Goal: Find specific page/section: Find specific page/section

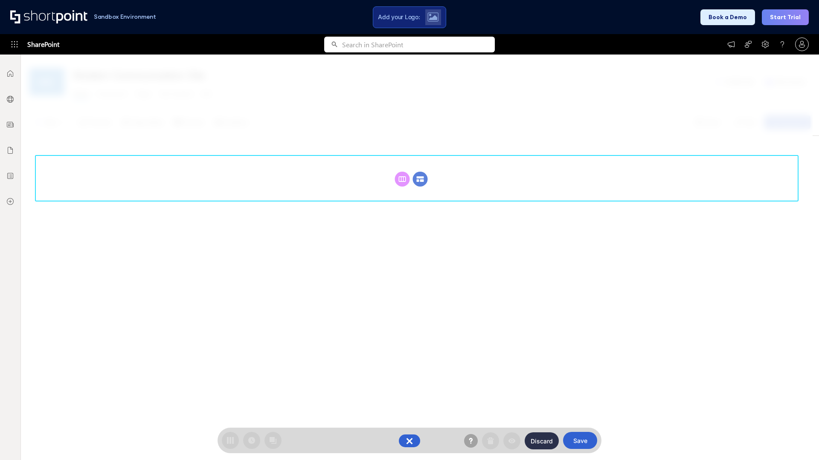
scroll to position [117, 0]
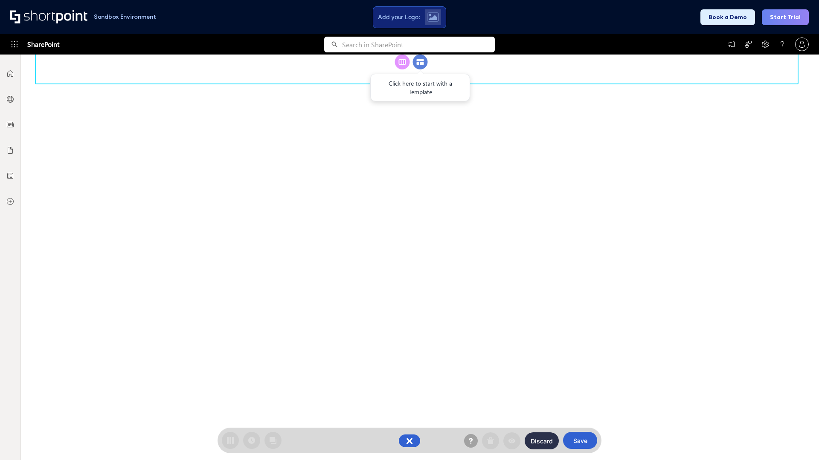
click at [420, 69] on circle at bounding box center [420, 62] width 15 height 15
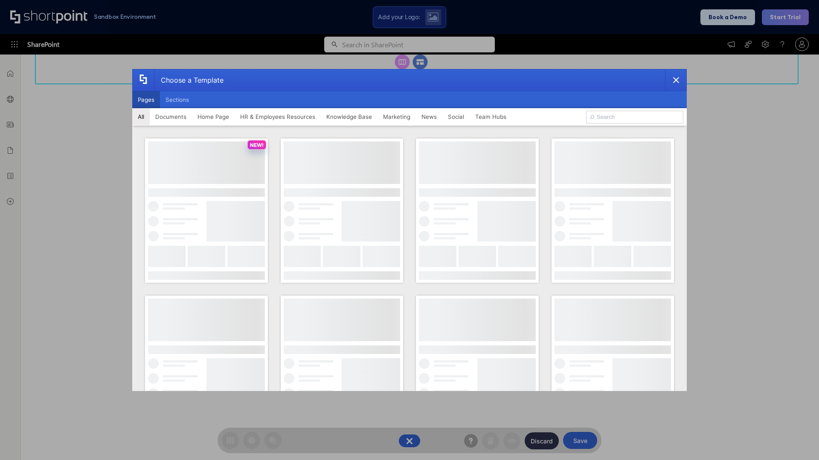
scroll to position [0, 0]
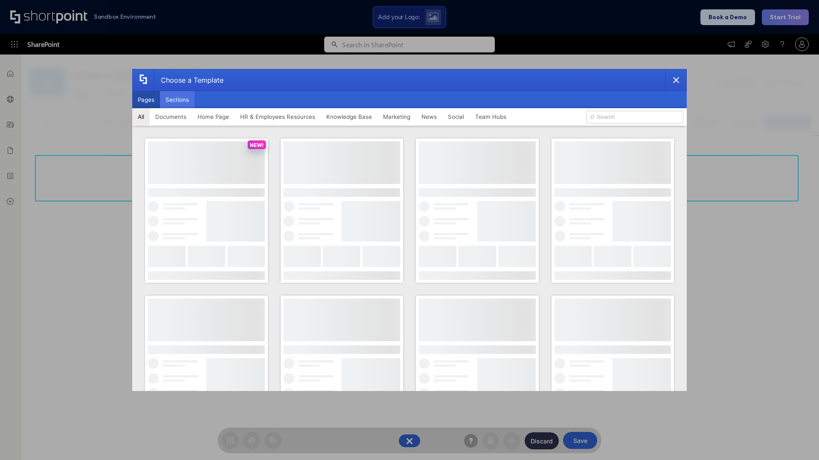
click at [177, 100] on button "Sections" at bounding box center [177, 99] width 35 height 17
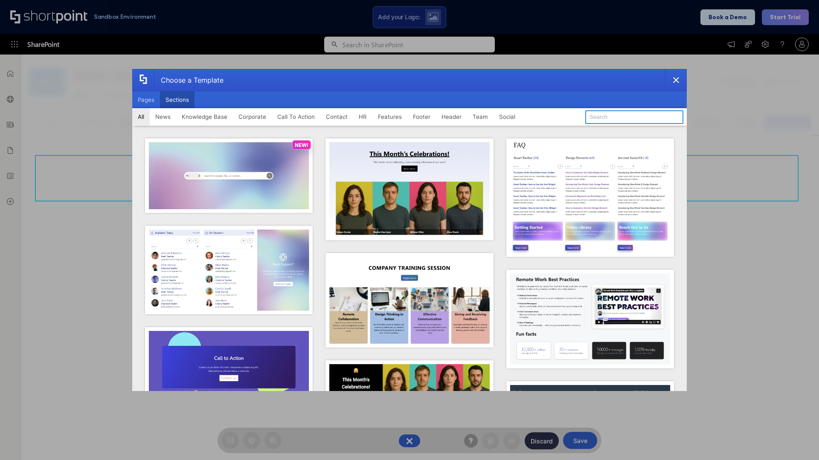
type input "Healthcare Header"
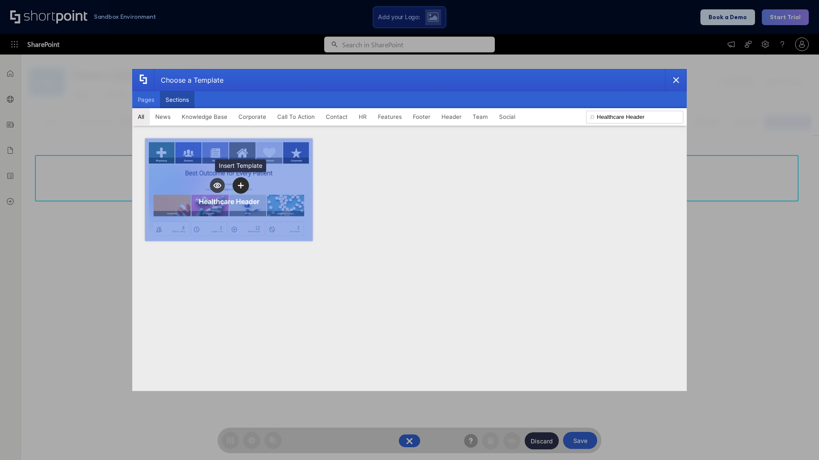
click at [240, 185] on icon "template selector" at bounding box center [240, 186] width 6 height 6
